Goal: Find specific page/section: Find specific page/section

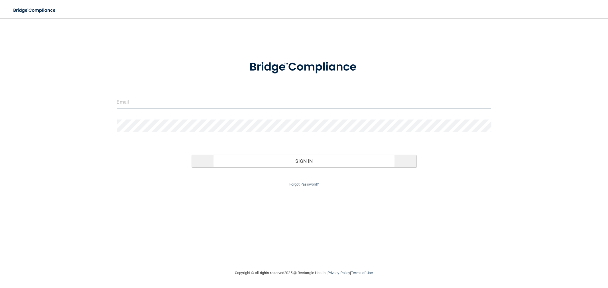
type input "[EMAIL_ADDRESS][DOMAIN_NAME]"
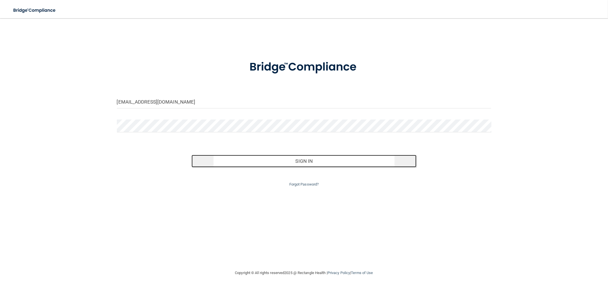
click at [291, 162] on button "Sign In" at bounding box center [304, 161] width 225 height 13
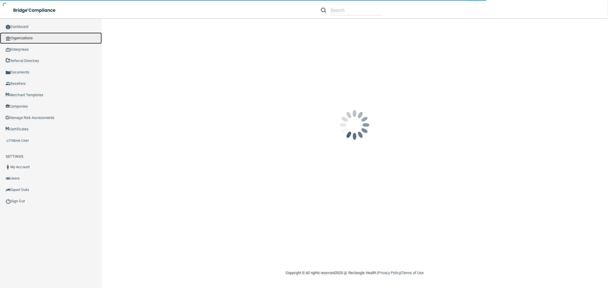
click at [36, 40] on link "Organizations" at bounding box center [51, 37] width 102 height 11
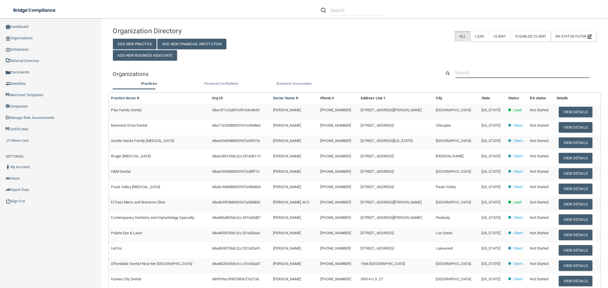
click at [487, 68] on input "text" at bounding box center [522, 73] width 134 height 11
paste input "Kids off Broadway Dental"
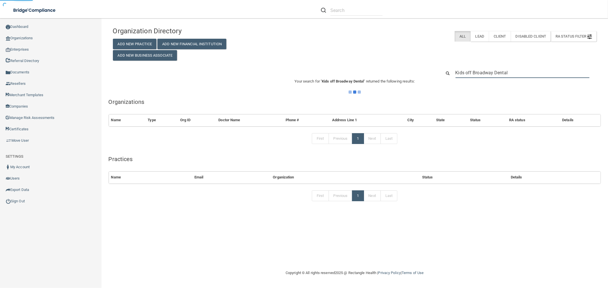
type input "Kids off Broadway Dental"
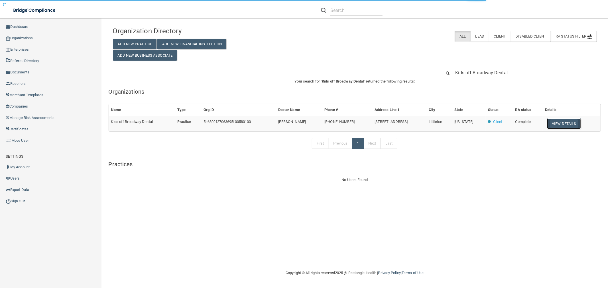
click at [558, 125] on button "View Details" at bounding box center [564, 124] width 34 height 11
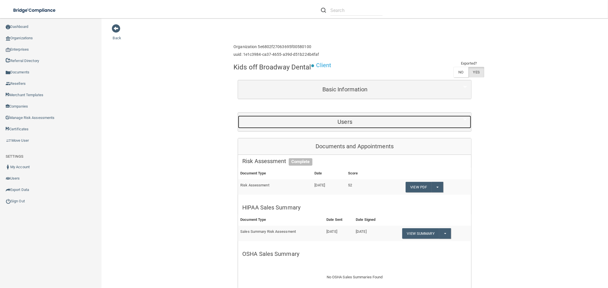
click at [351, 123] on h5 "Users" at bounding box center [344, 122] width 205 height 6
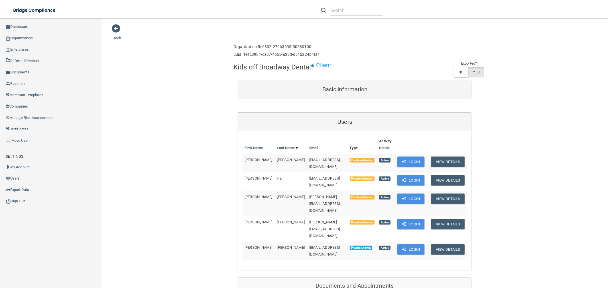
click at [334, 97] on div "Basic Information" at bounding box center [354, 89] width 233 height 19
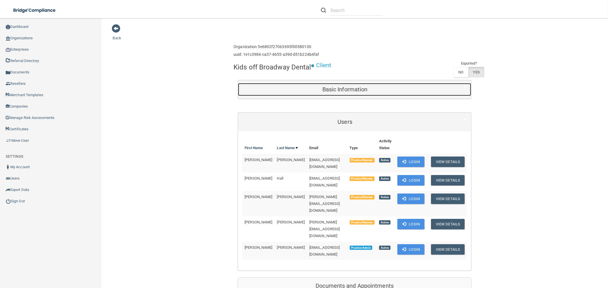
click at [351, 87] on h5 "Basic Information" at bounding box center [344, 89] width 205 height 6
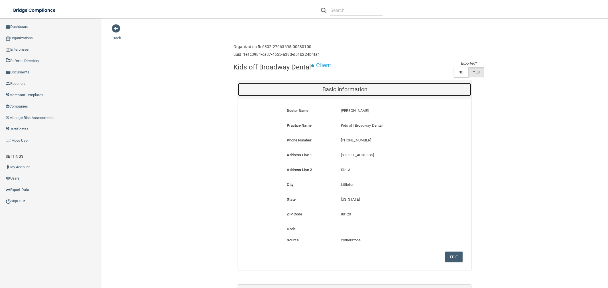
click at [351, 86] on h5 "Basic Information" at bounding box center [344, 89] width 205 height 6
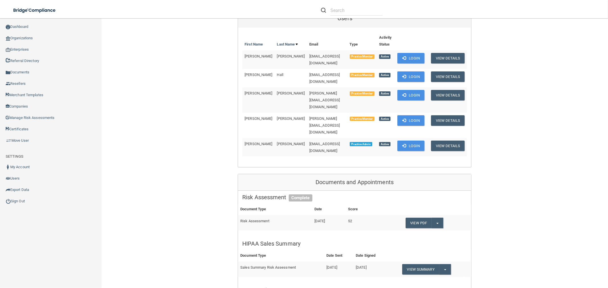
scroll to position [158, 0]
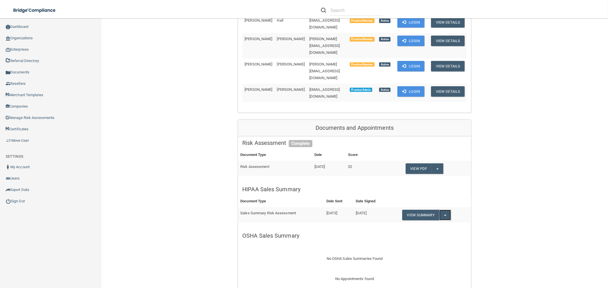
click at [448, 210] on button "Split button!" at bounding box center [445, 215] width 12 height 11
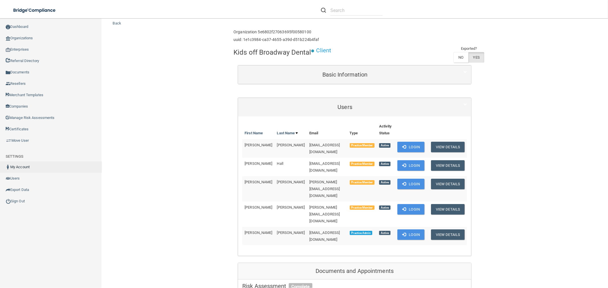
scroll to position [0, 0]
